Goal: Task Accomplishment & Management: Use online tool/utility

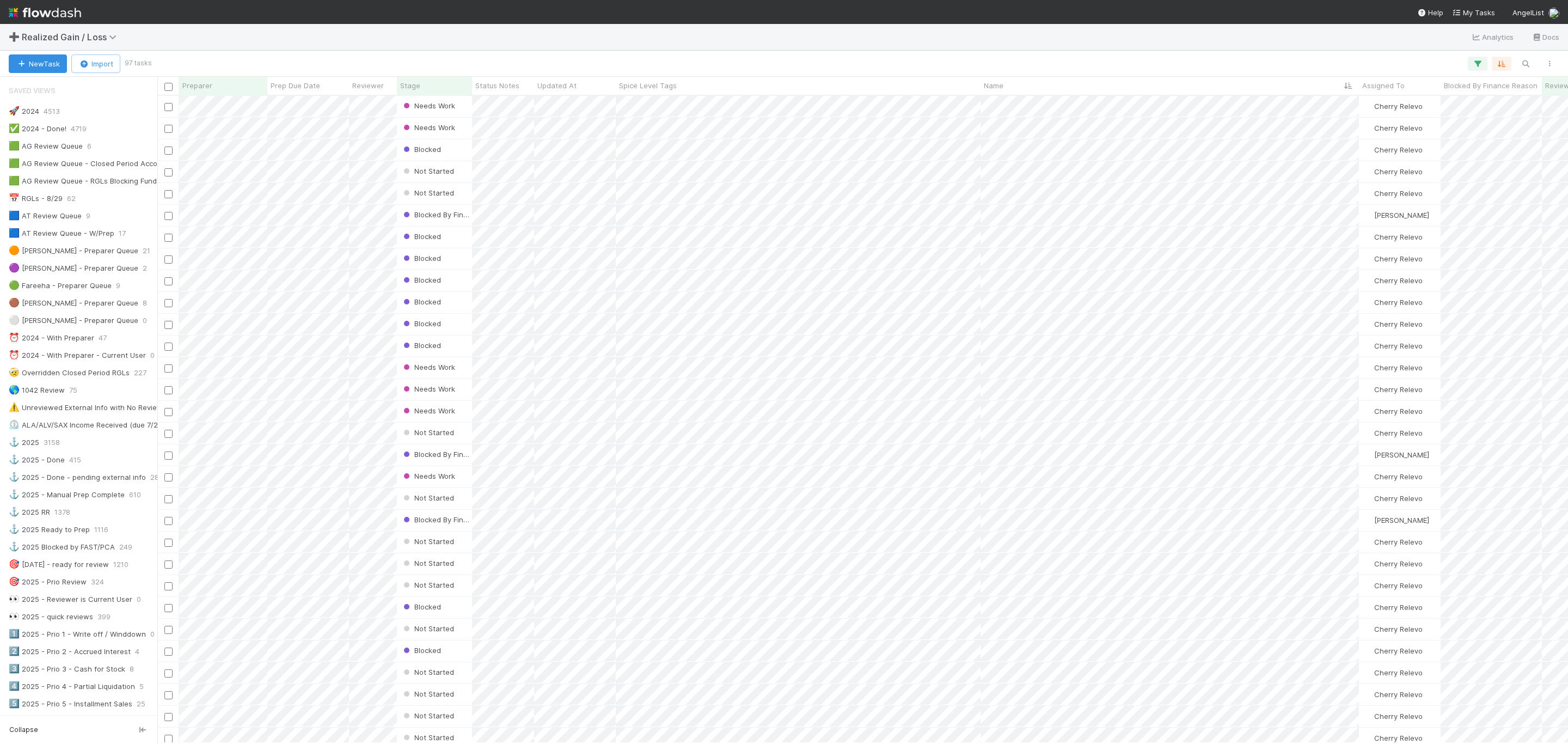
scroll to position [327, 0]
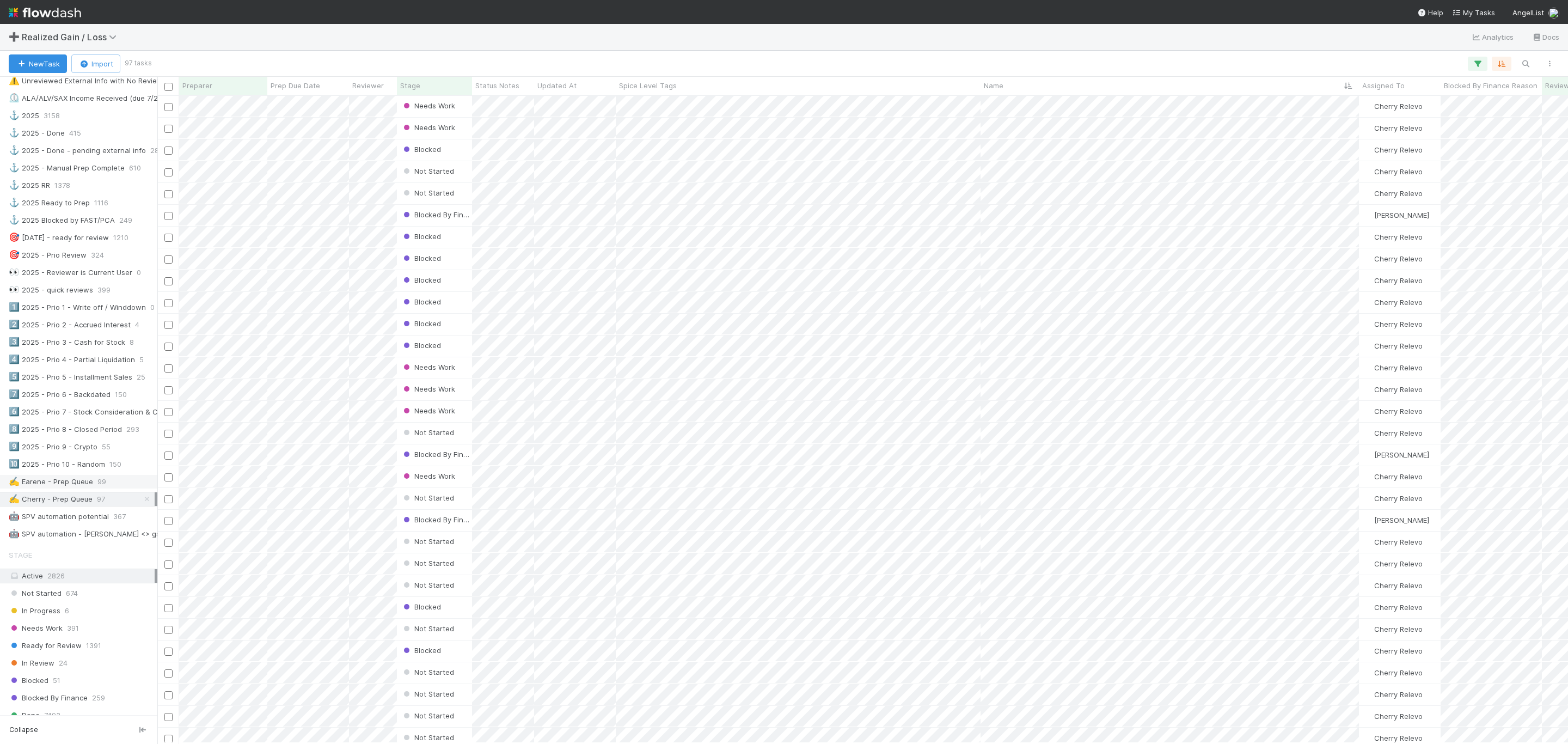
click at [72, 488] on div "✍️ Earene - Prep Queue" at bounding box center [50, 481] width 85 height 13
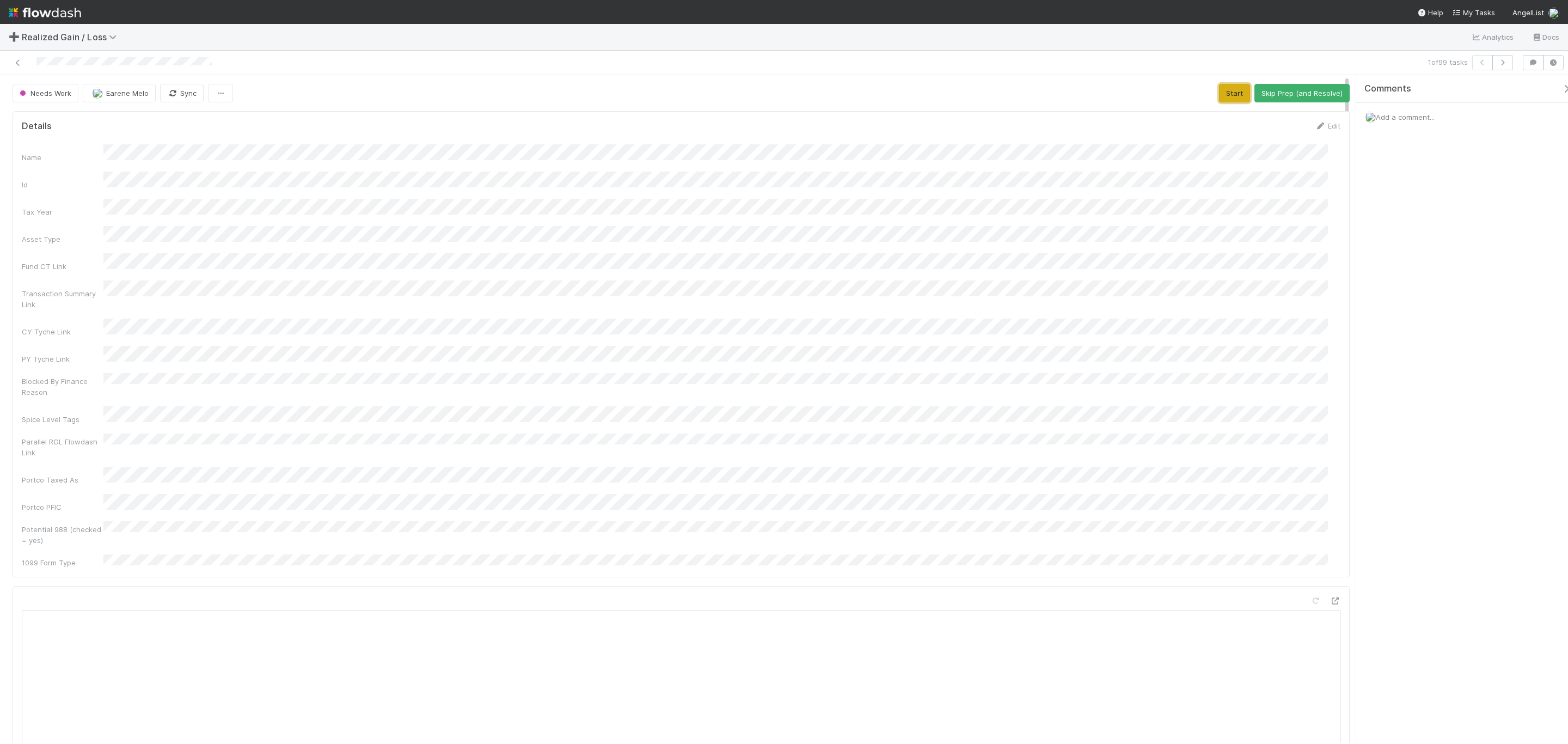
click at [1222, 99] on button "Start" at bounding box center [1234, 93] width 31 height 18
click at [1290, 102] on button "Request Review (and Resolve)" at bounding box center [1290, 93] width 117 height 18
drag, startPoint x: 614, startPoint y: 348, endPoint x: 586, endPoint y: 349, distance: 28.0
click at [606, 346] on div "Name Id Tax Year Asset Type Fund CT Link Transaction Summary Link CY Tyche Link…" at bounding box center [681, 356] width 1319 height 424
click at [16, 60] on icon at bounding box center [18, 63] width 11 height 7
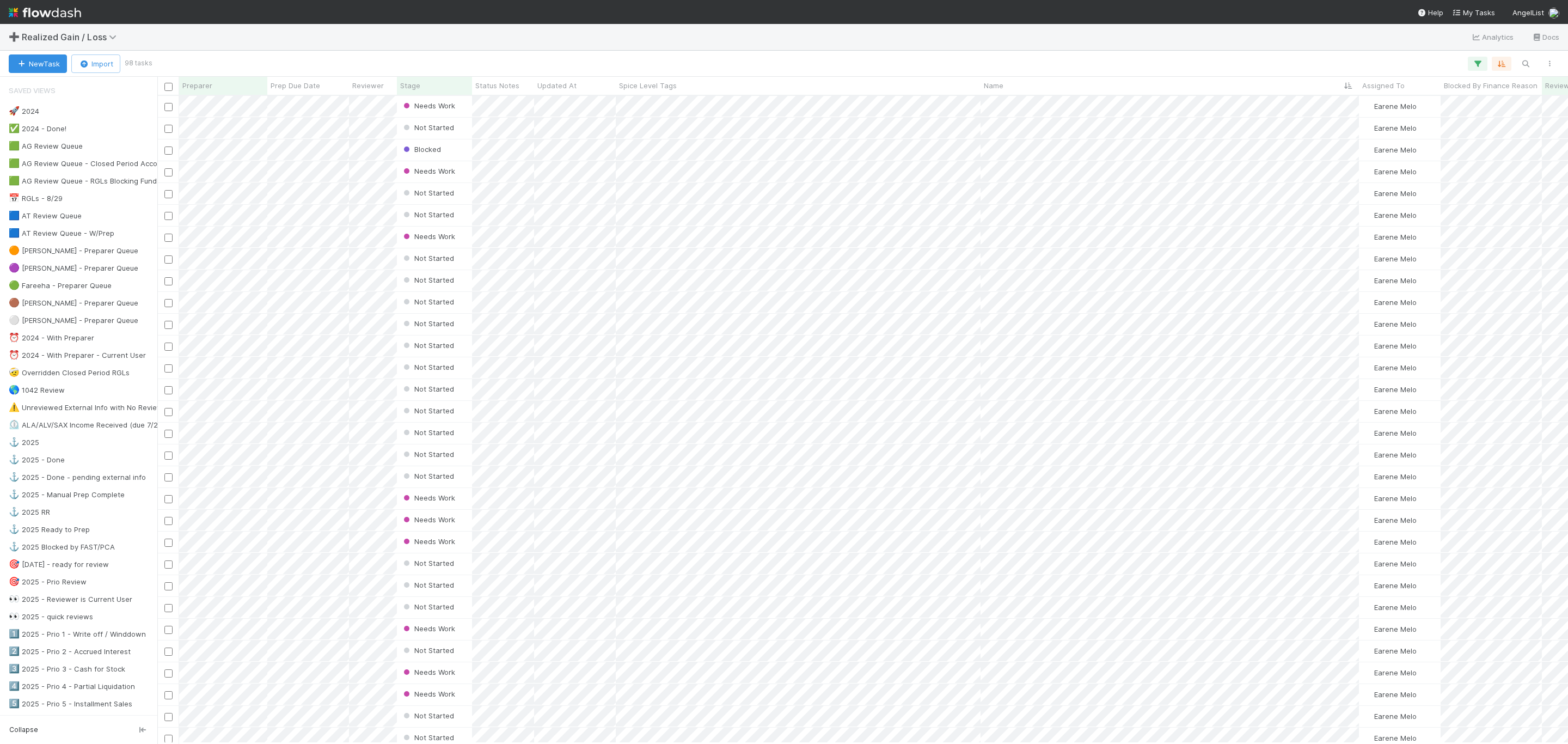
scroll to position [634, 1399]
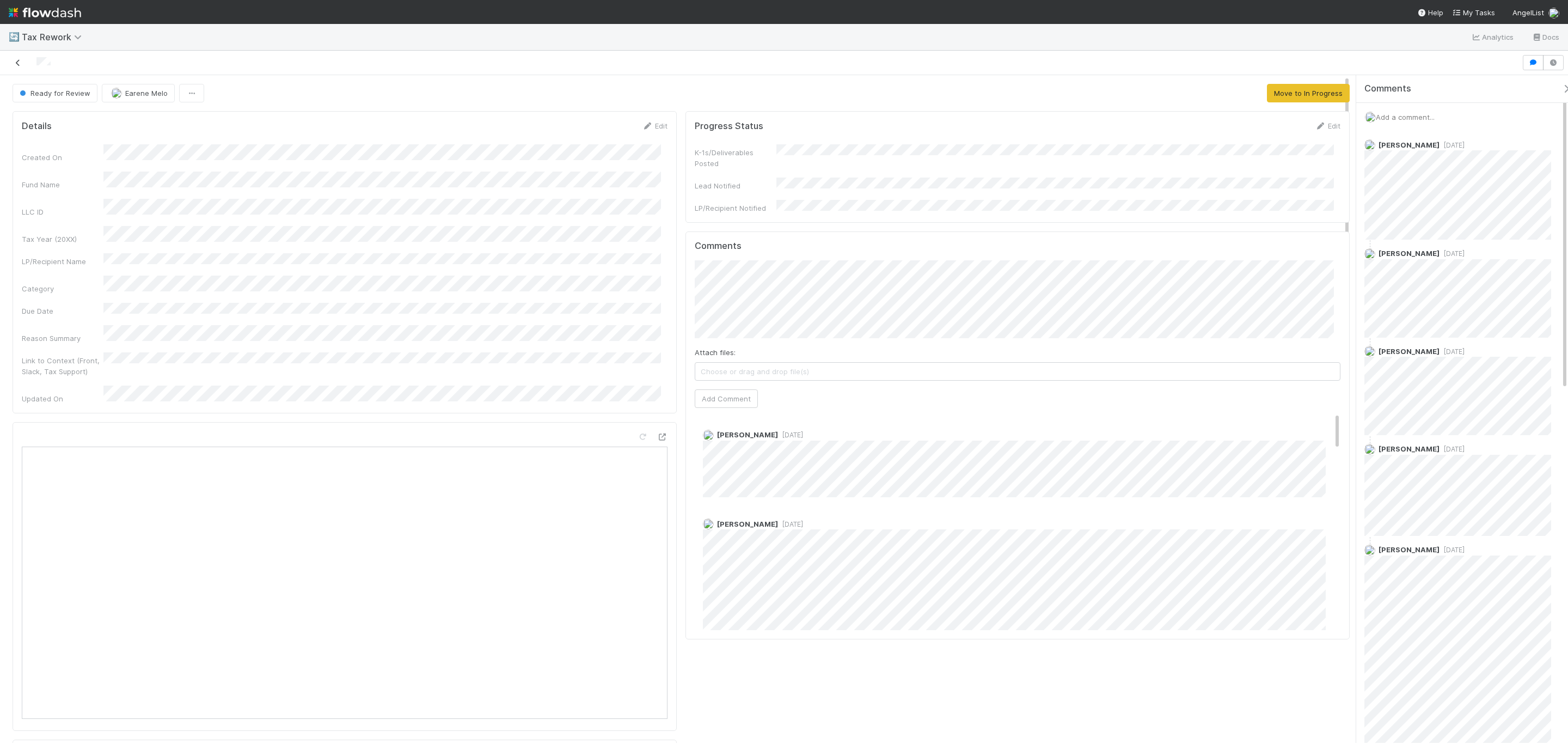
click at [13, 60] on icon at bounding box center [18, 63] width 11 height 7
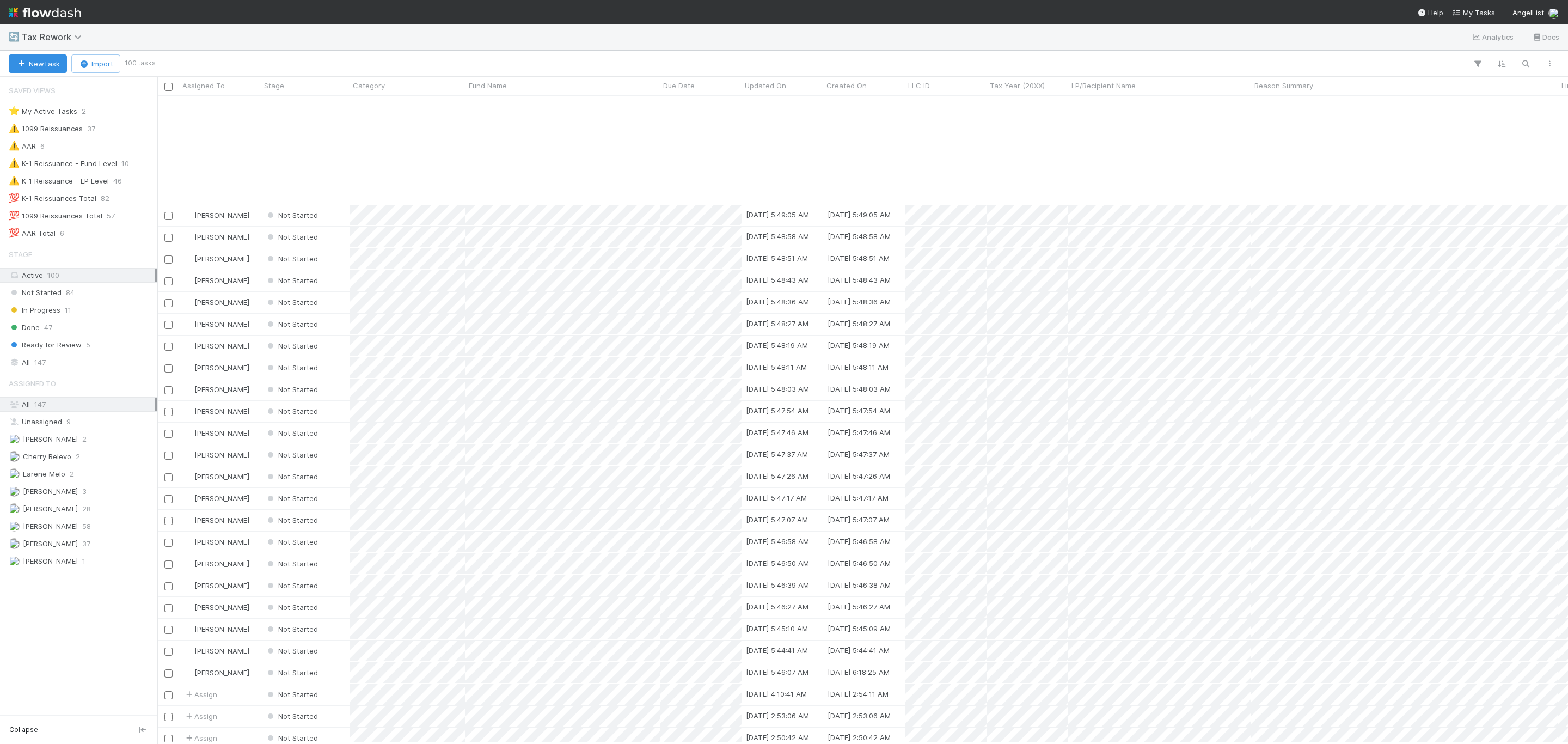
scroll to position [653, 0]
